Goal: Task Accomplishment & Management: Manage account settings

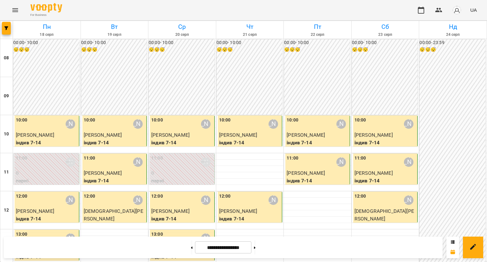
scroll to position [338, 0]
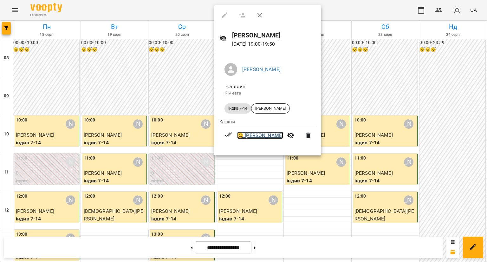
click at [264, 135] on link "😀 [PERSON_NAME]" at bounding box center [260, 136] width 46 height 8
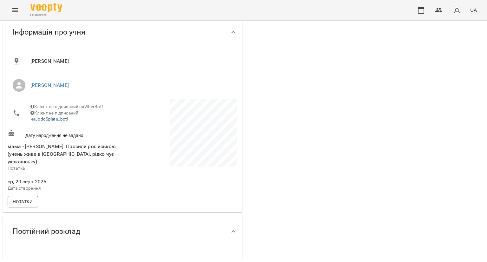
scroll to position [95, 0]
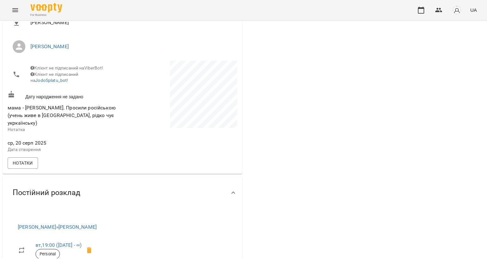
click at [32, 156] on div "Нотатки" at bounding box center [122, 163] width 232 height 14
click at [26, 159] on span "Нотатки" at bounding box center [23, 163] width 20 height 8
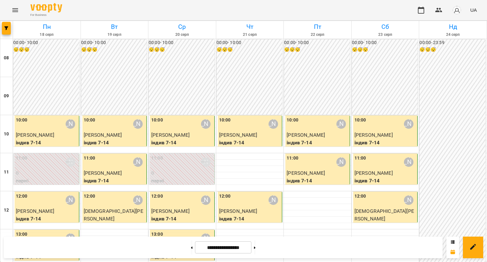
scroll to position [338, 0]
click at [255, 242] on button at bounding box center [255, 247] width 2 height 14
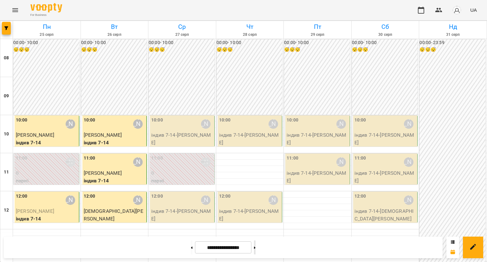
click at [255, 242] on button at bounding box center [255, 247] width 2 height 14
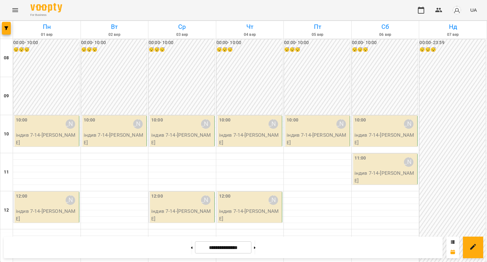
scroll to position [338, 0]
click at [255, 246] on icon at bounding box center [255, 247] width 2 height 3
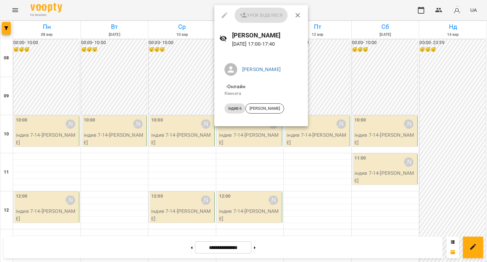
click at [195, 76] on div at bounding box center [243, 131] width 487 height 262
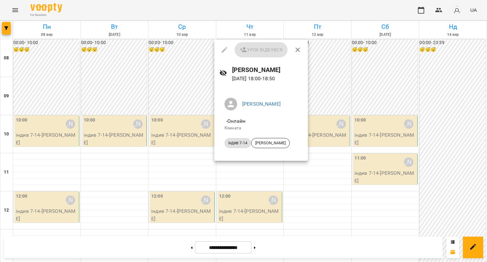
click at [186, 80] on div at bounding box center [243, 131] width 487 height 262
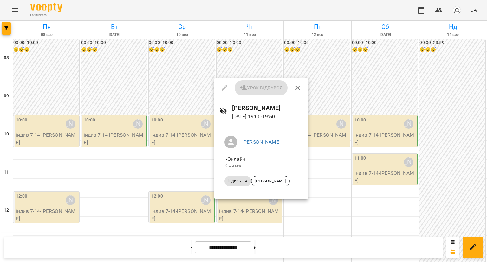
click at [180, 84] on div at bounding box center [243, 131] width 487 height 262
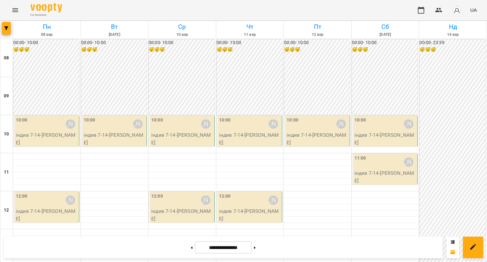
scroll to position [95, 0]
click at [191, 246] on button at bounding box center [192, 247] width 2 height 14
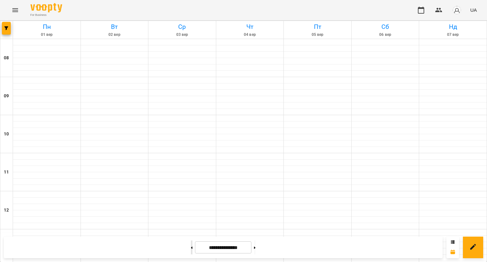
click at [191, 246] on button at bounding box center [192, 247] width 2 height 14
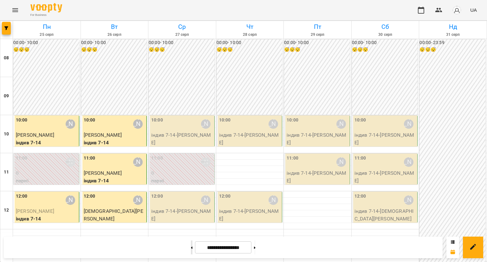
click at [191, 247] on button at bounding box center [192, 247] width 2 height 14
type input "**********"
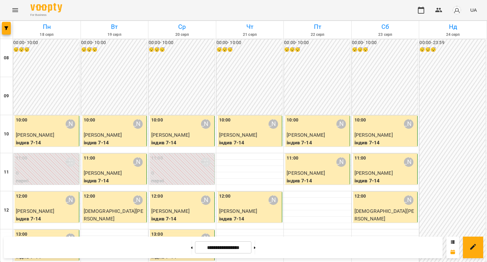
scroll to position [317, 0]
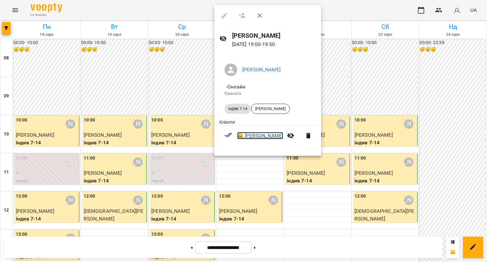
click at [252, 138] on link "😀 [PERSON_NAME]" at bounding box center [260, 136] width 46 height 8
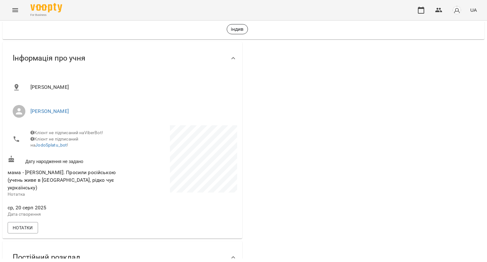
scroll to position [63, 0]
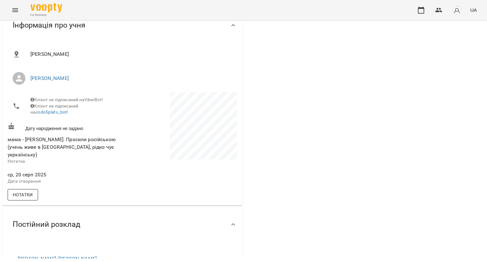
click at [24, 189] on button "Нотатки" at bounding box center [23, 194] width 30 height 11
